Goal: Navigation & Orientation: Find specific page/section

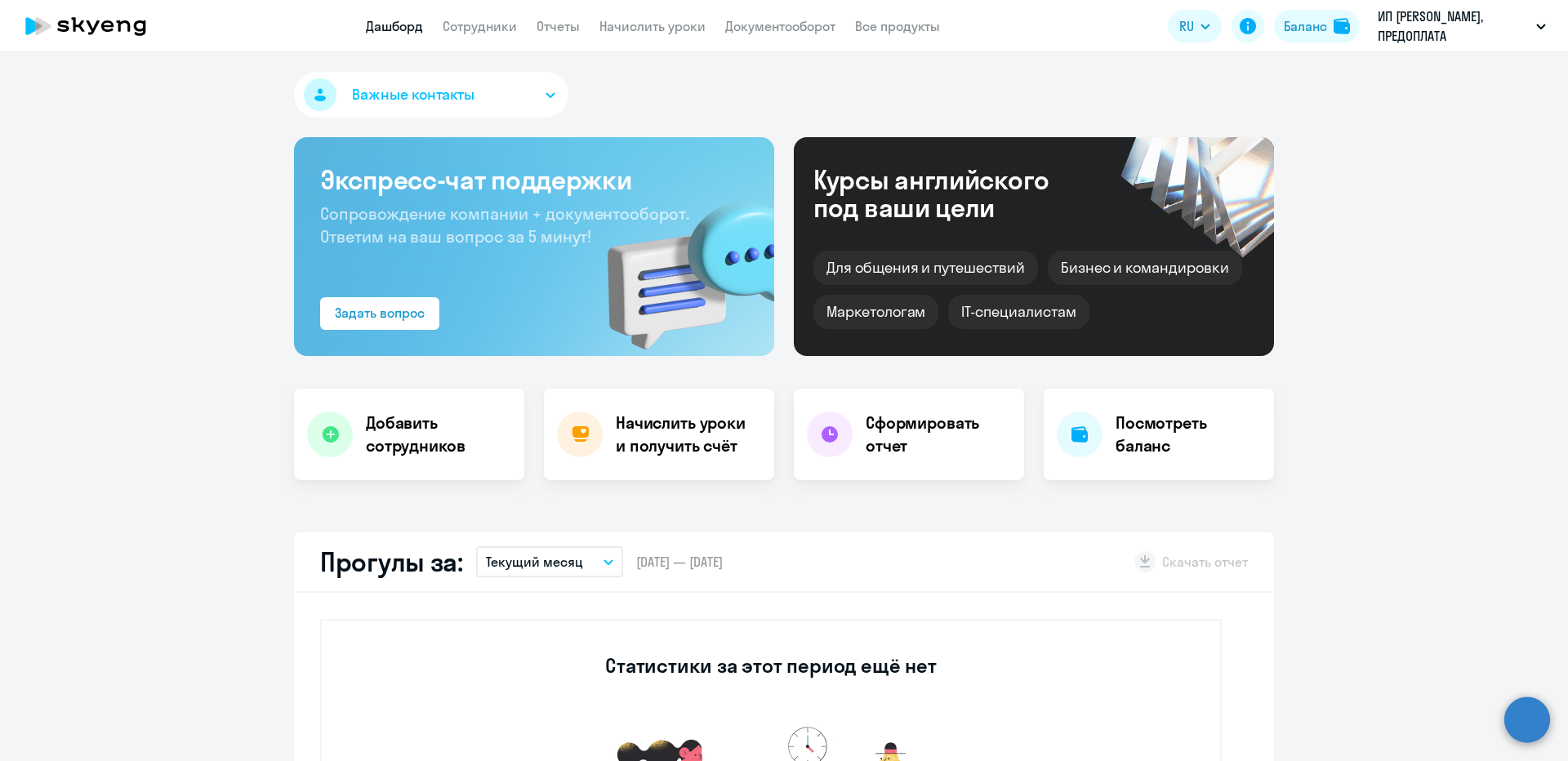
select select "30"
click at [502, 38] on app-header "Дашборд Сотрудники Отчеты Начислить уроки Документооборот Все продукты Дашборд …" at bounding box center [784, 26] width 1568 height 52
click at [500, 37] on app-header "Дашборд Сотрудники Отчеты Начислить уроки Документооборот Все продукты Дашборд …" at bounding box center [784, 26] width 1568 height 52
click at [495, 31] on link "Сотрудники" at bounding box center [480, 26] width 74 height 16
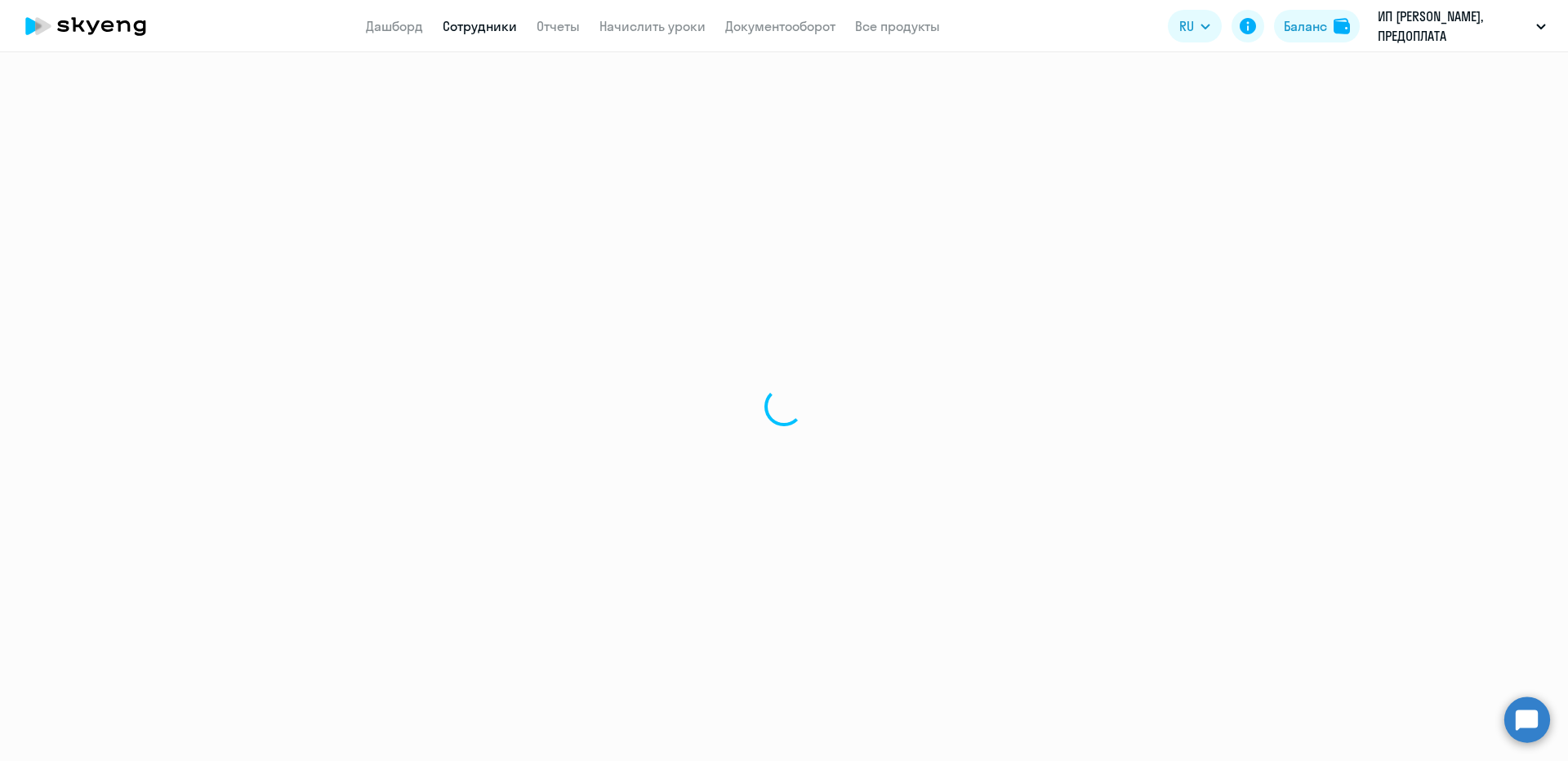
select select "30"
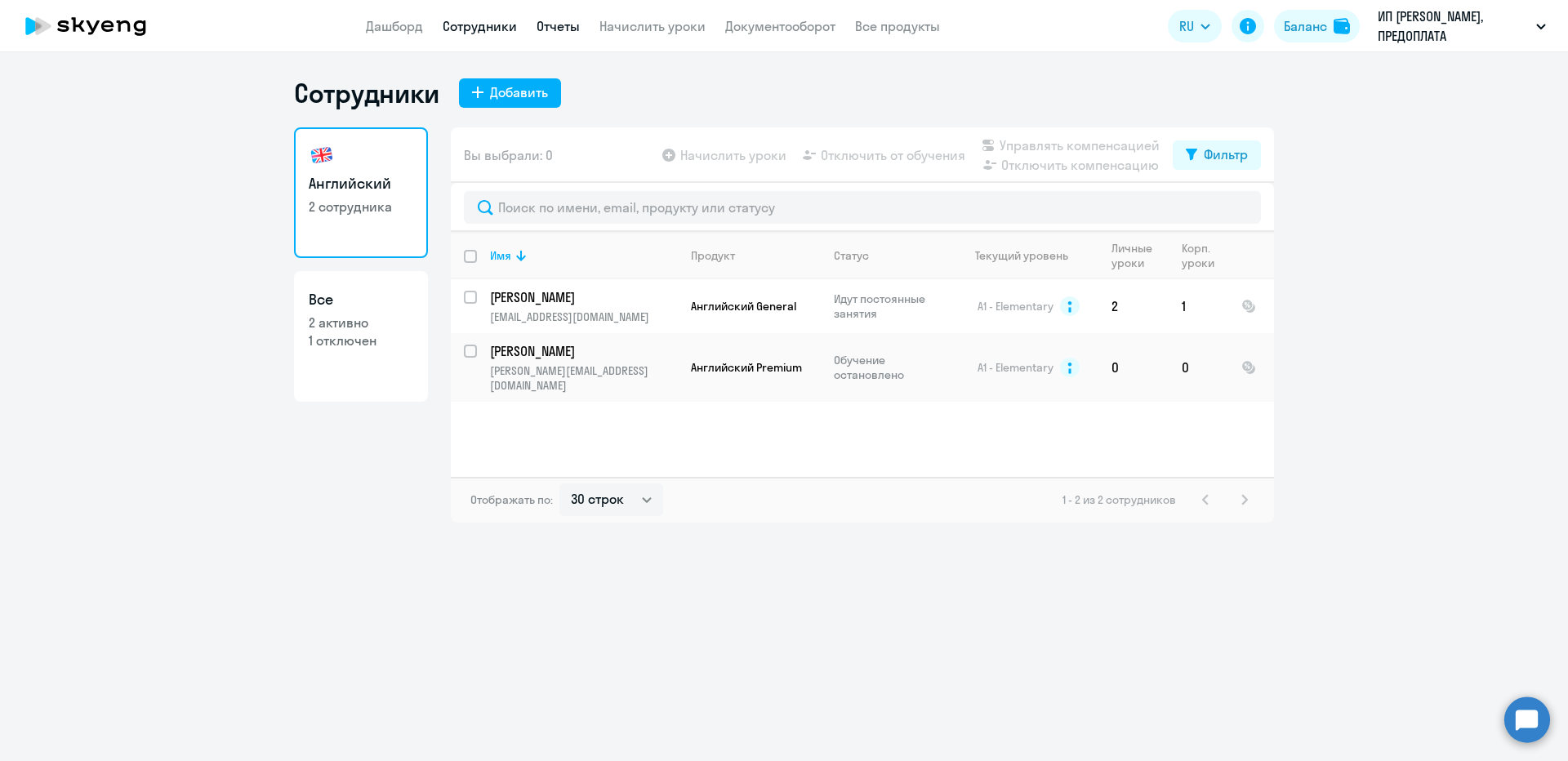
click at [577, 20] on link "Отчеты" at bounding box center [557, 26] width 43 height 16
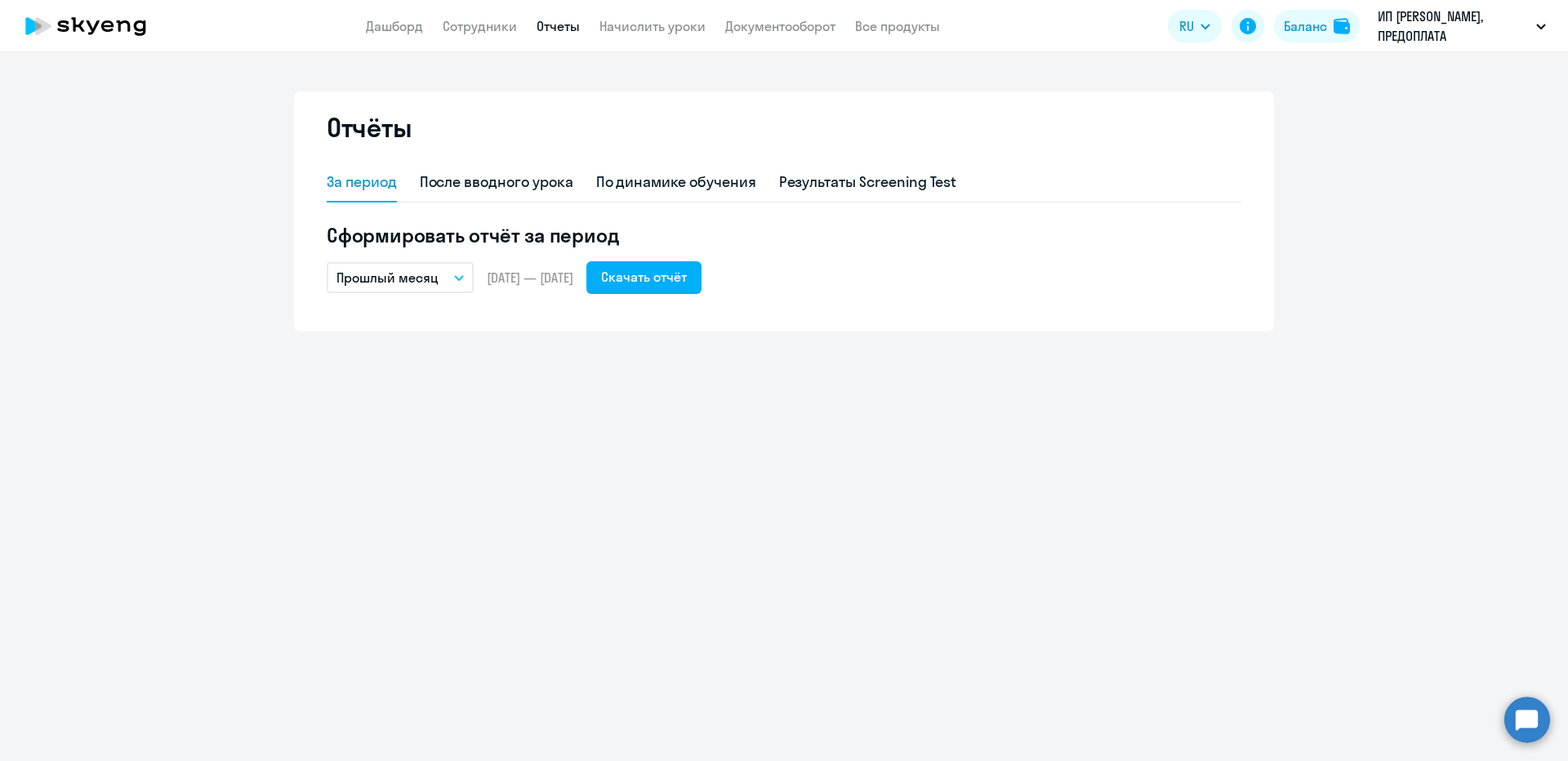
click at [648, 14] on app-header "Дашборд Сотрудники Отчеты Начислить уроки Документооборот Все продукты Дашборд …" at bounding box center [784, 26] width 1568 height 52
click at [669, 26] on link "Начислить уроки" at bounding box center [651, 26] width 106 height 16
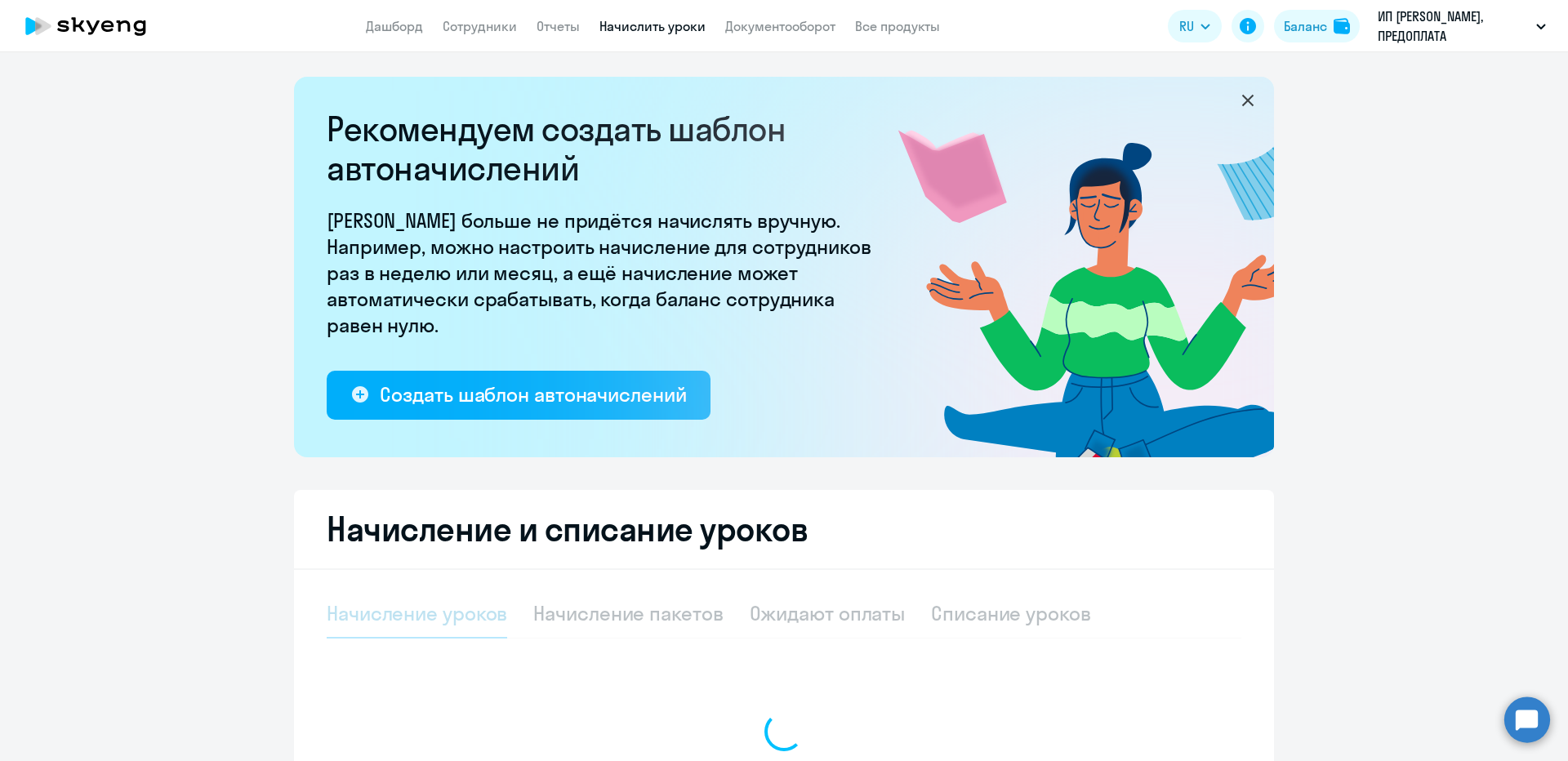
select select "10"
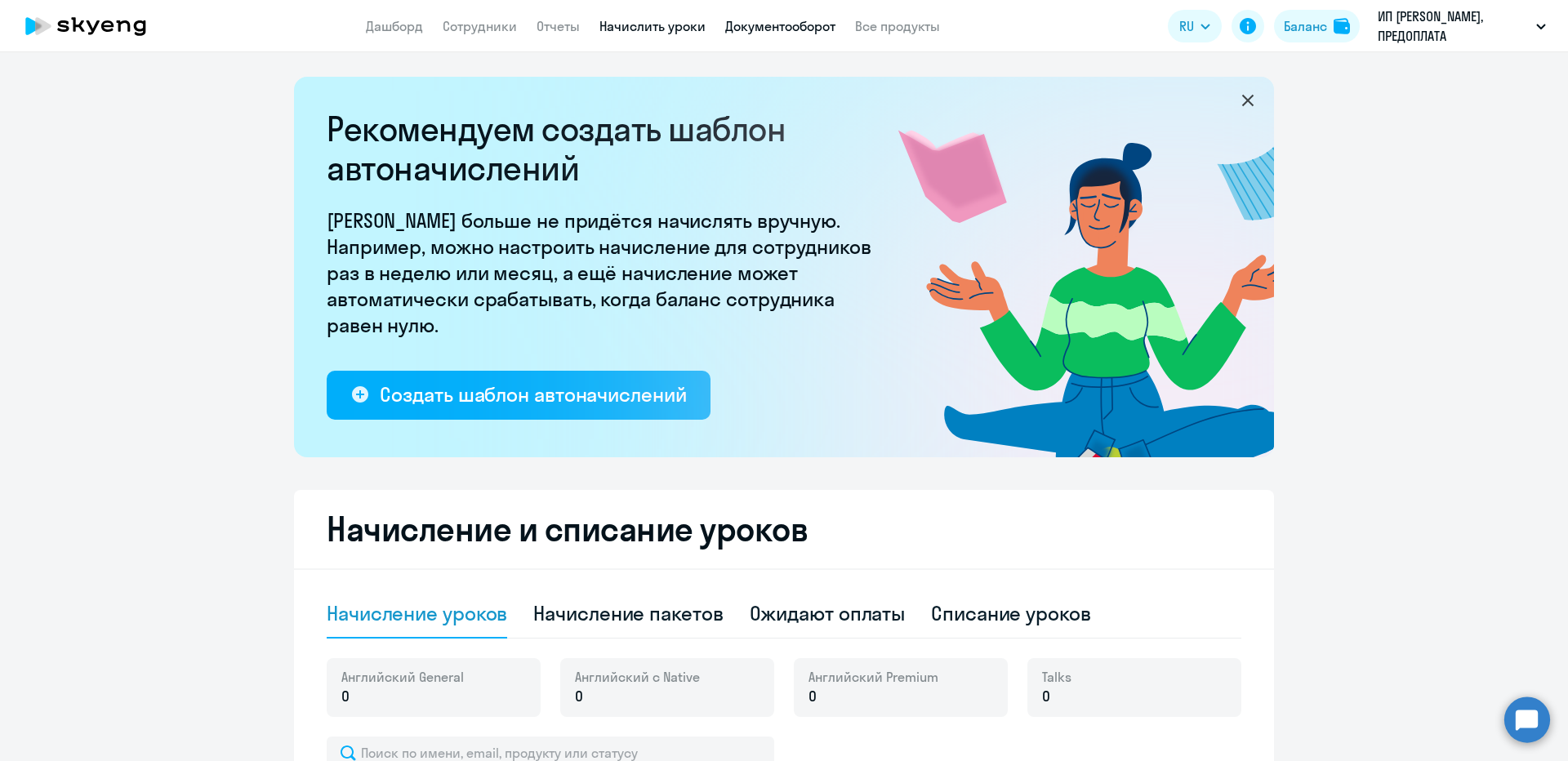
click at [757, 31] on link "Документооборот" at bounding box center [781, 26] width 110 height 16
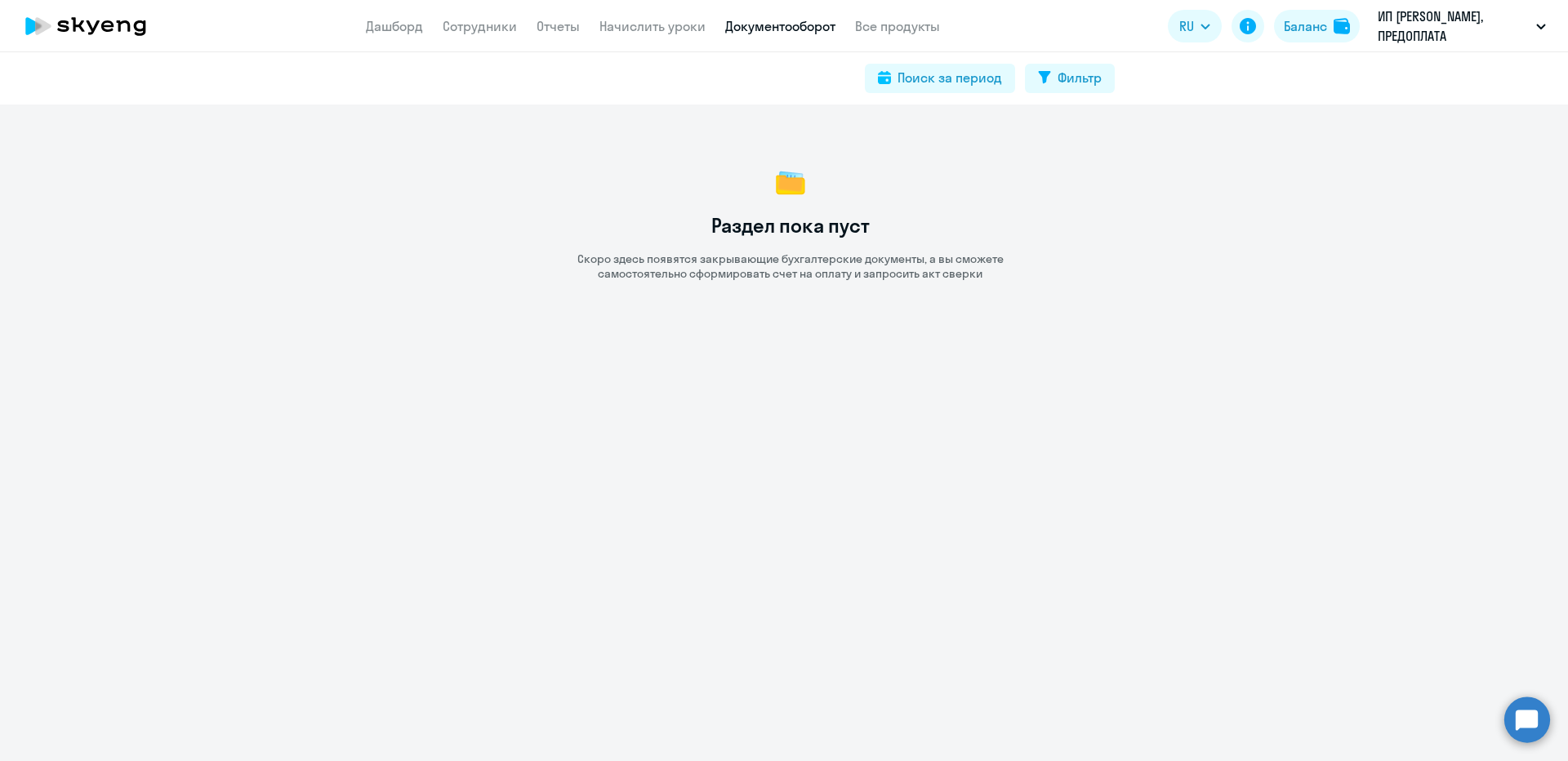
click at [866, 35] on app-menu-item-link "Все продукты" at bounding box center [897, 26] width 85 height 20
click at [869, 29] on link "Все продукты" at bounding box center [897, 26] width 85 height 16
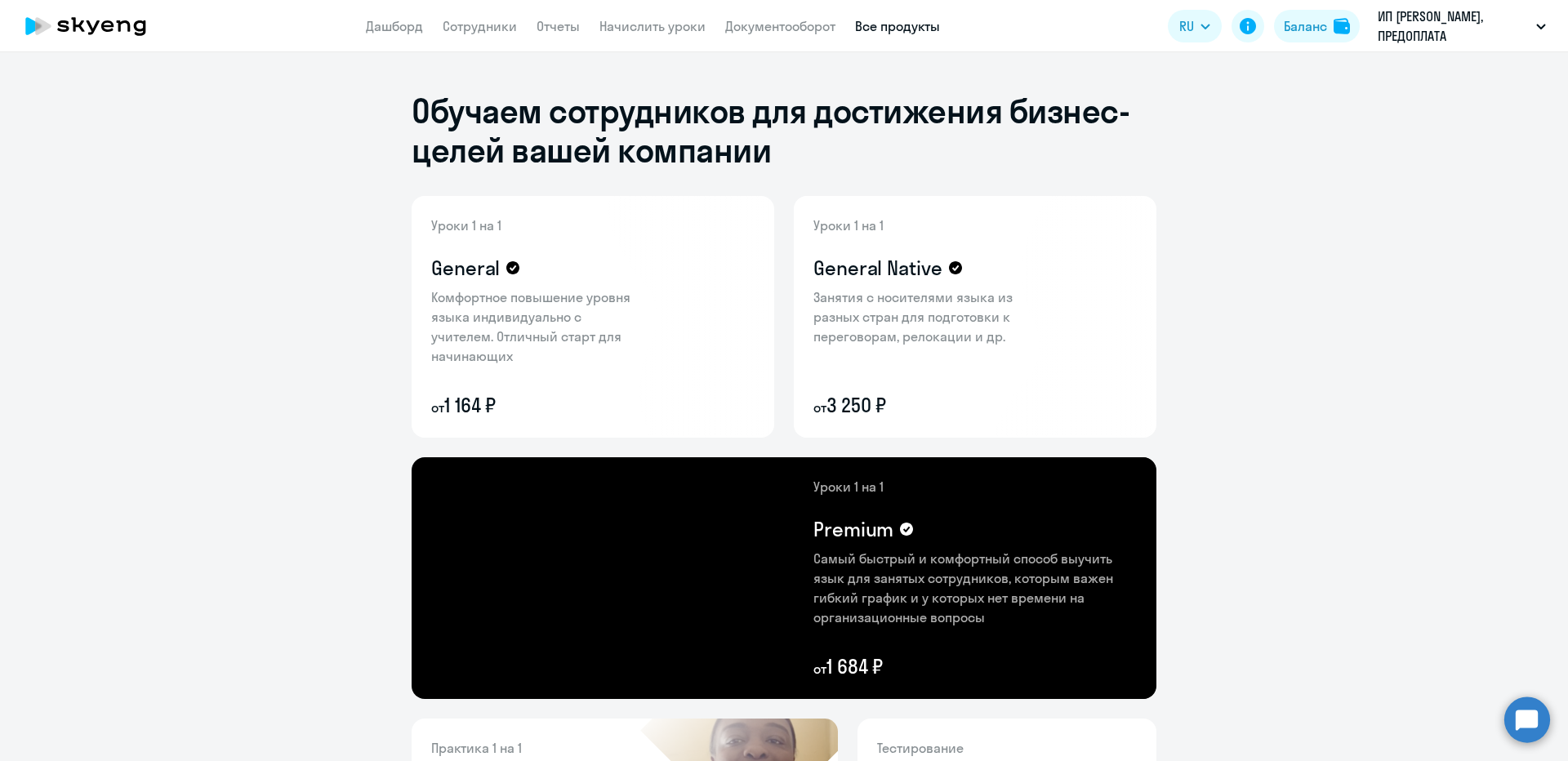
click at [382, 41] on app-header "Дашборд Сотрудники Отчеты Начислить уроки Документооборот Все продукты Дашборд …" at bounding box center [784, 26] width 1568 height 52
click at [382, 39] on app-header "Дашборд Сотрудники Отчеты Начислить уроки Документооборот Все продукты Дашборд …" at bounding box center [784, 26] width 1568 height 52
click at [376, 25] on link "Дашборд" at bounding box center [394, 26] width 57 height 16
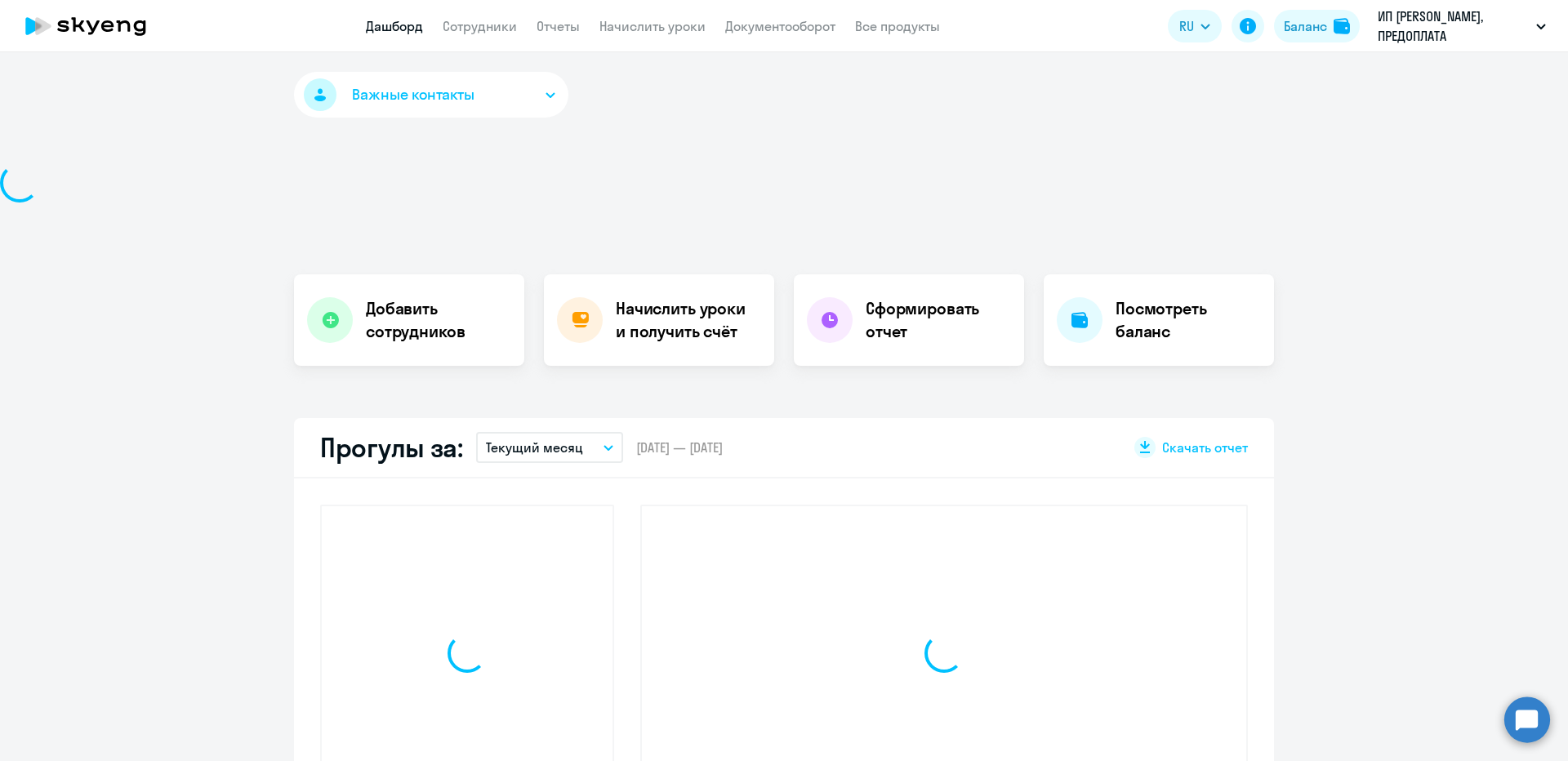
select select "30"
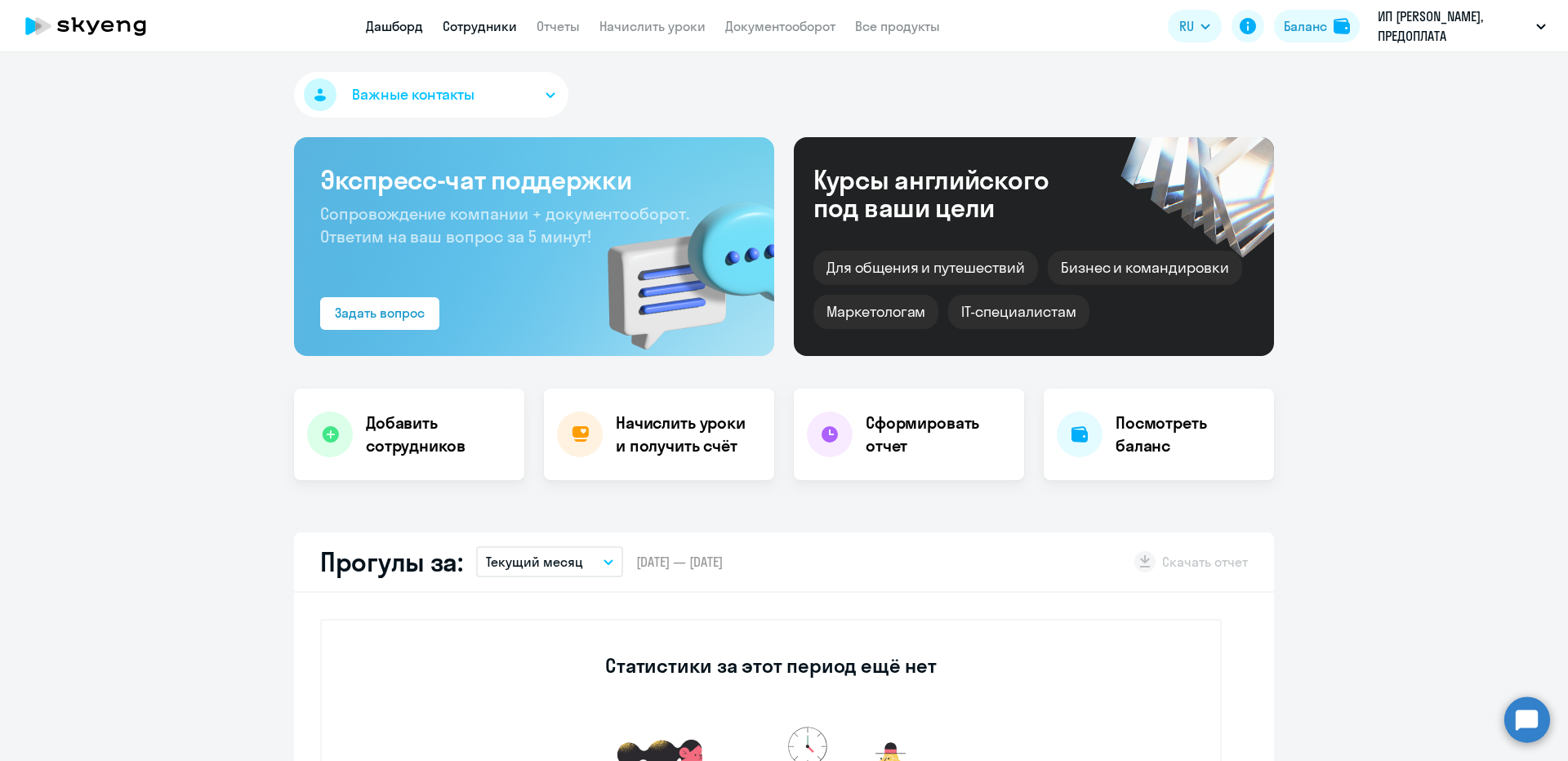
click at [479, 22] on link "Сотрудники" at bounding box center [480, 26] width 74 height 16
select select "30"
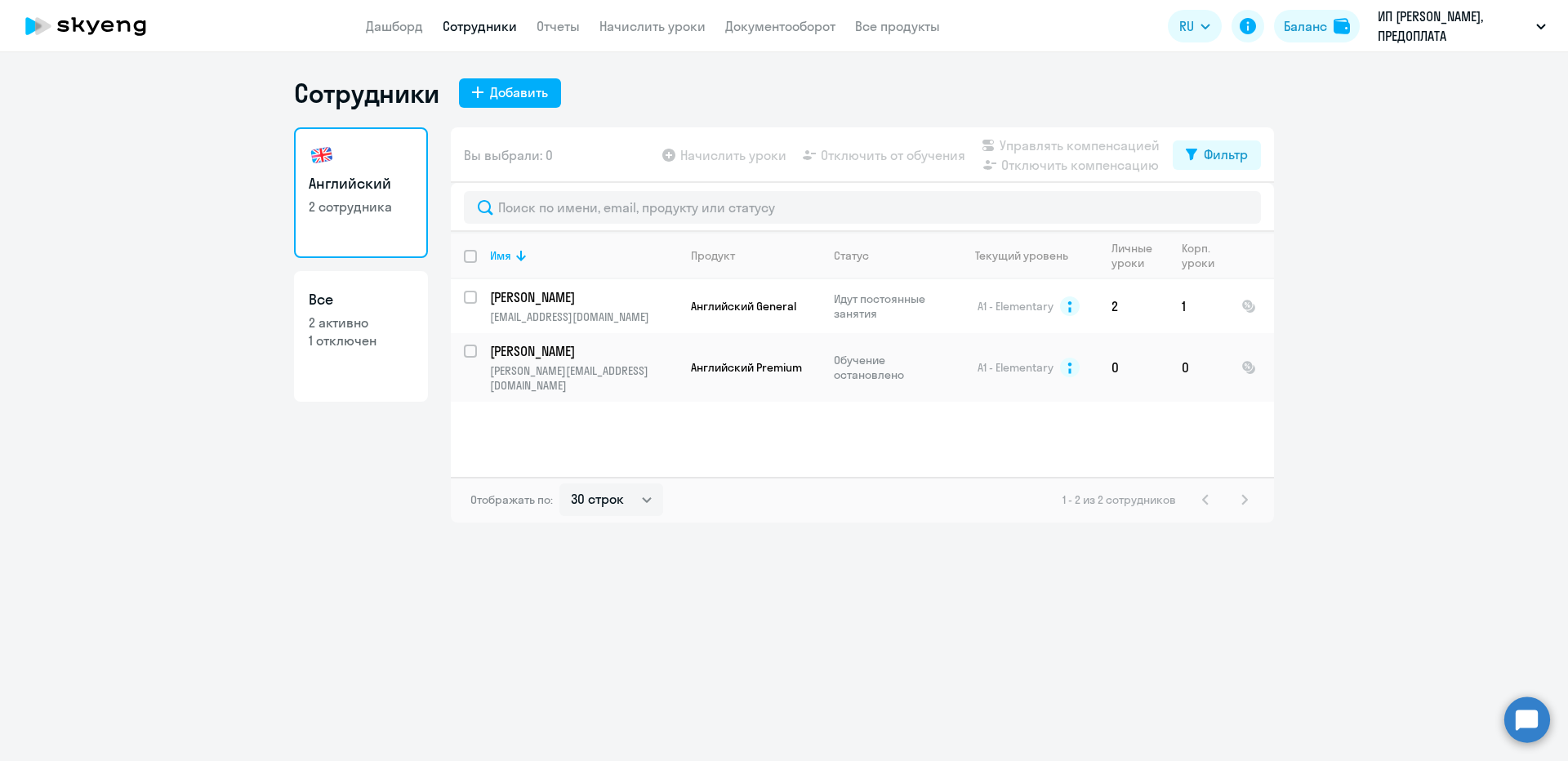
click at [403, 16] on app-menu-item-link "Дашборд" at bounding box center [394, 26] width 57 height 20
click at [404, 24] on link "Дашборд" at bounding box center [394, 26] width 57 height 16
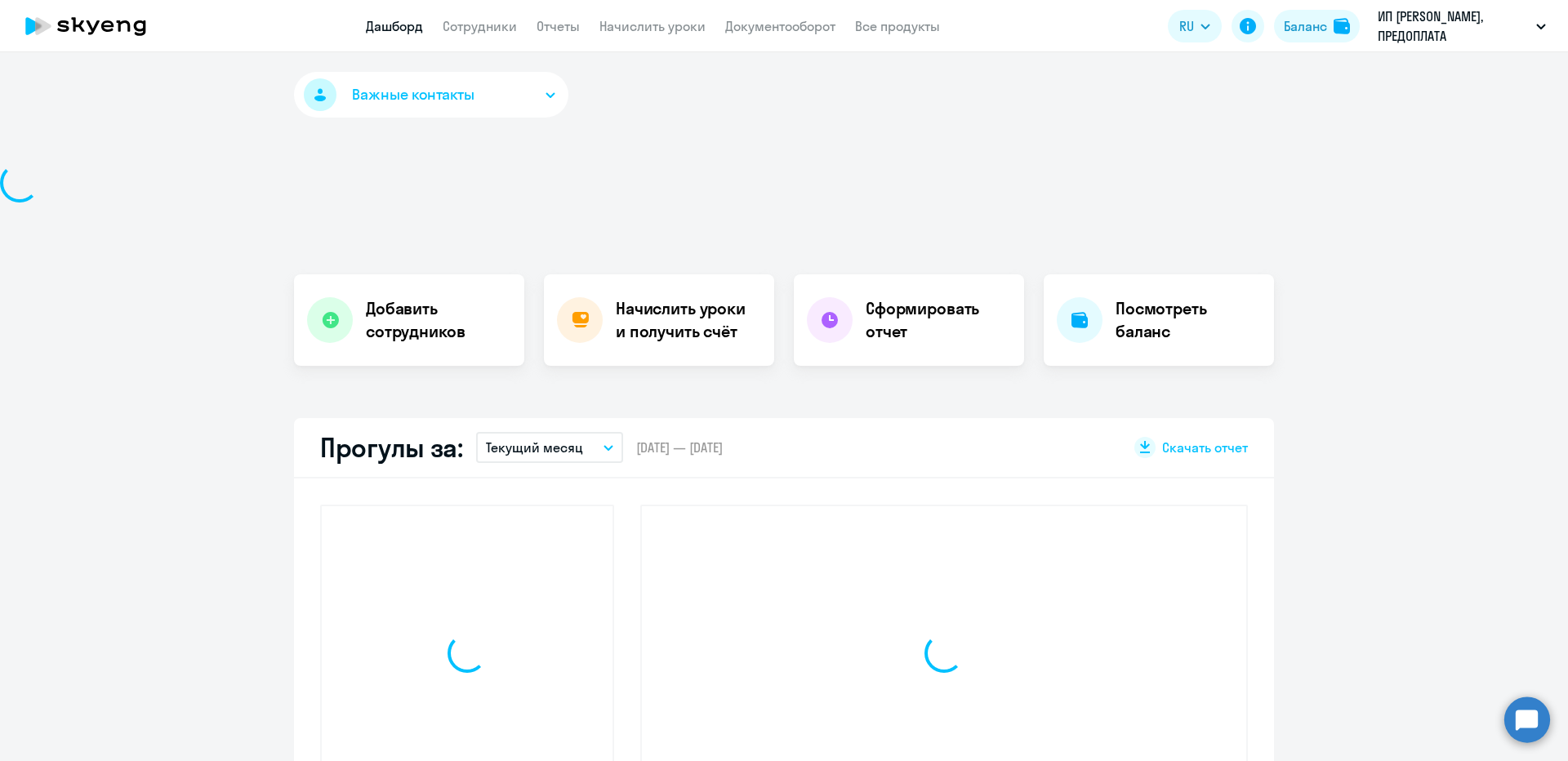
select select "30"
